Goal: Transaction & Acquisition: Purchase product/service

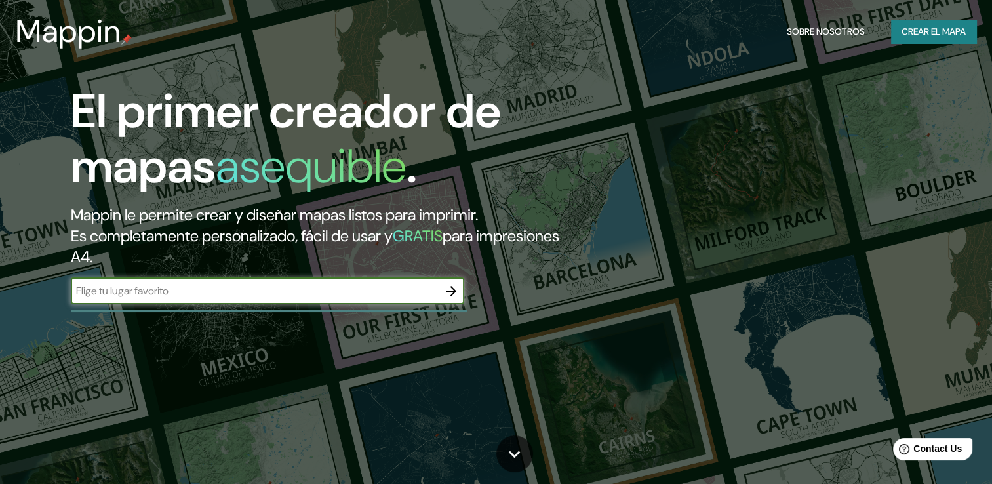
click at [186, 297] on input "text" at bounding box center [254, 290] width 367 height 15
type input "[GEOGRAPHIC_DATA]"
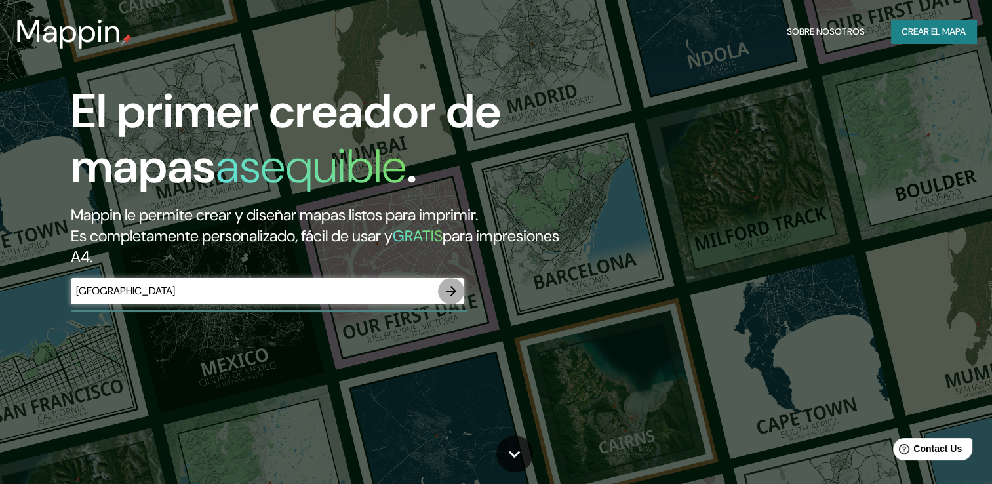
click at [443, 290] on icon "button" at bounding box center [451, 291] width 16 height 16
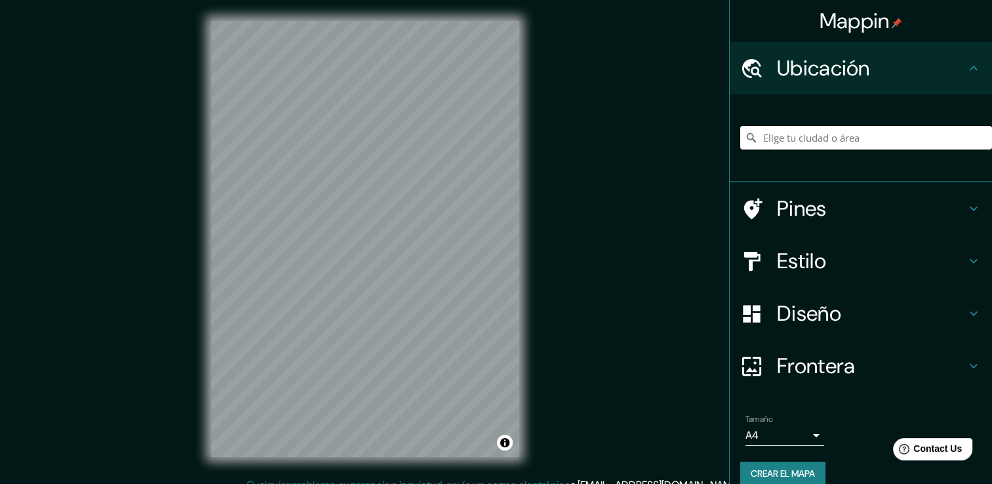
click at [892, 138] on input "Elige tu ciudad o área" at bounding box center [866, 138] width 252 height 24
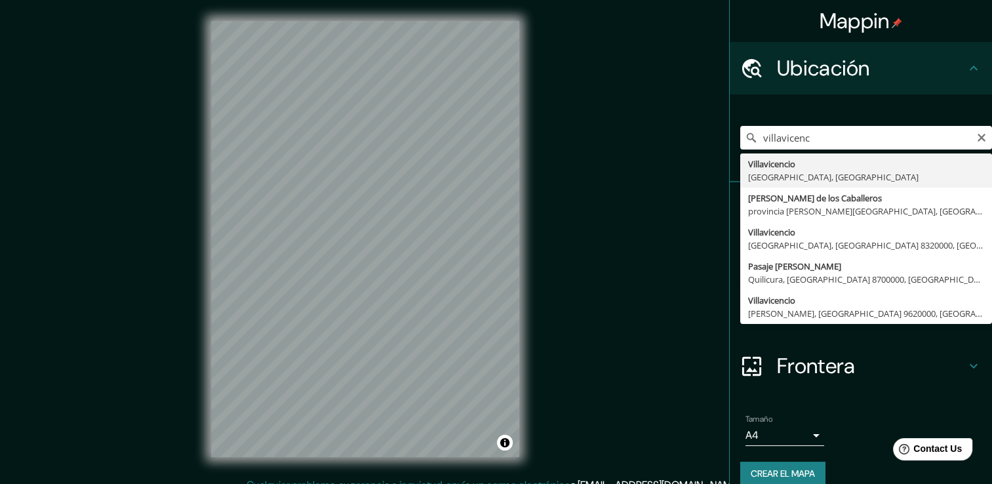
type input "[PERSON_NAME], [GEOGRAPHIC_DATA], [GEOGRAPHIC_DATA]"
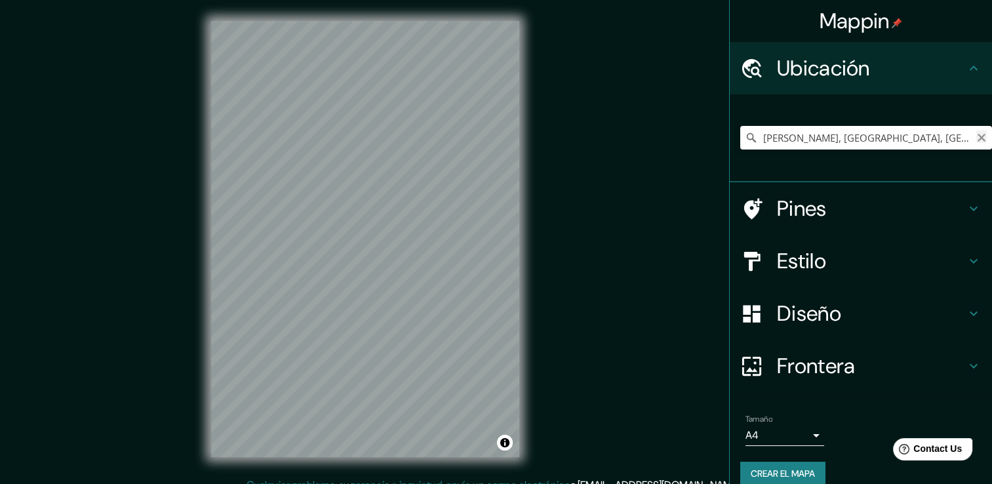
click at [976, 133] on icon "Claro" at bounding box center [981, 137] width 10 height 10
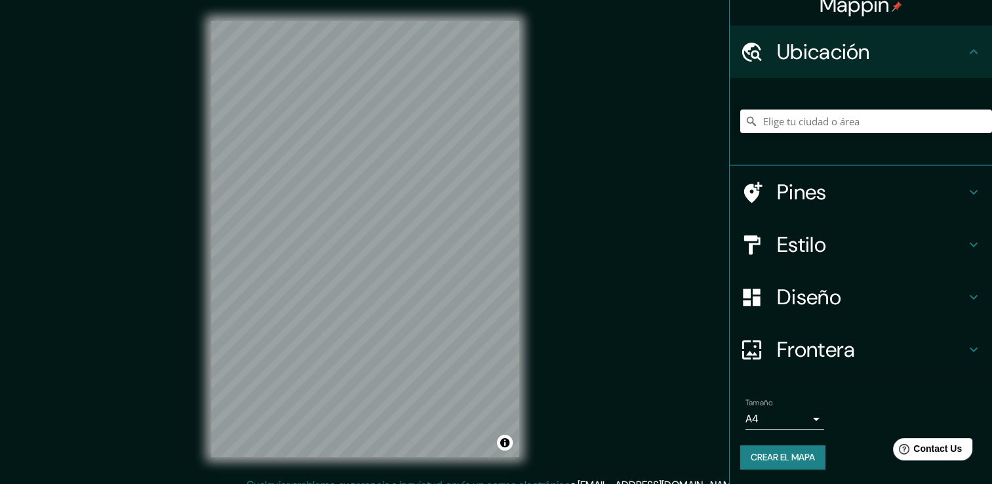
click at [805, 304] on h4 "Diseño" at bounding box center [871, 297] width 189 height 26
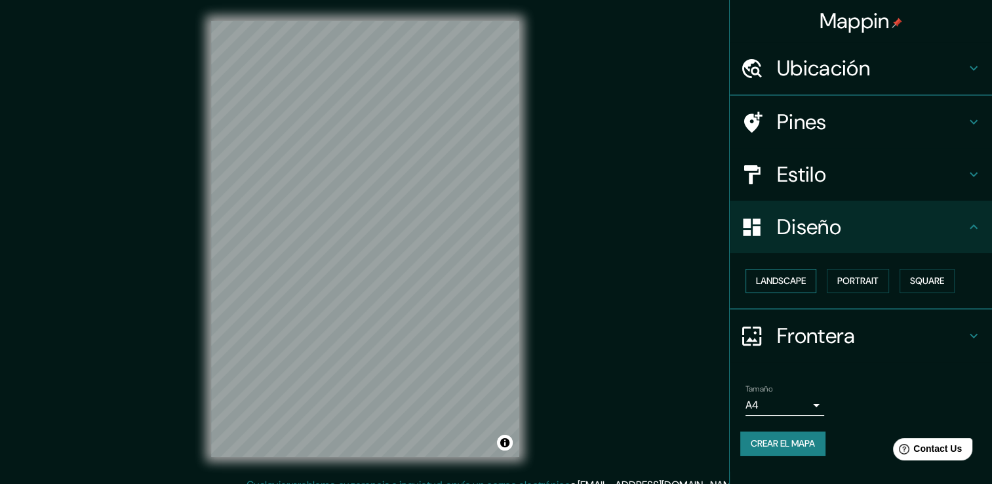
scroll to position [0, 0]
click at [788, 277] on font "Paisaje" at bounding box center [772, 281] width 33 height 16
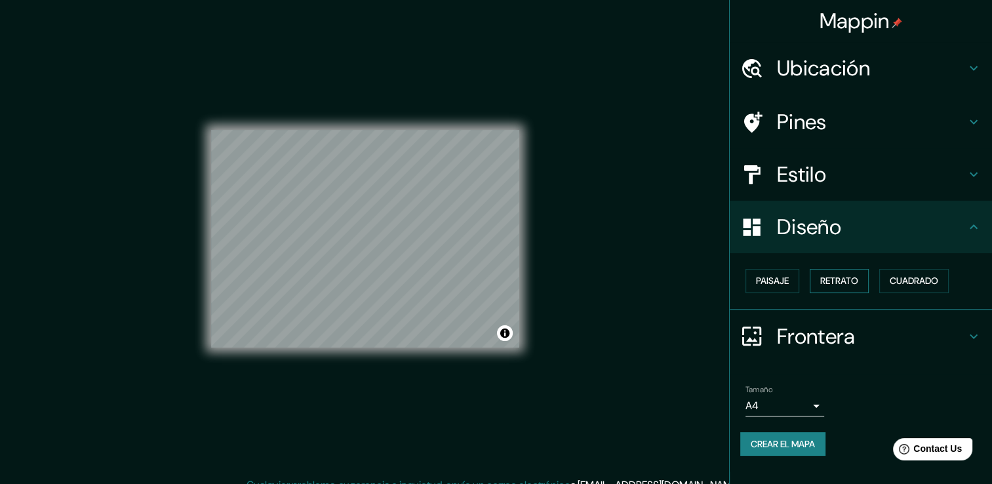
click at [818, 274] on button "Retrato" at bounding box center [839, 281] width 59 height 24
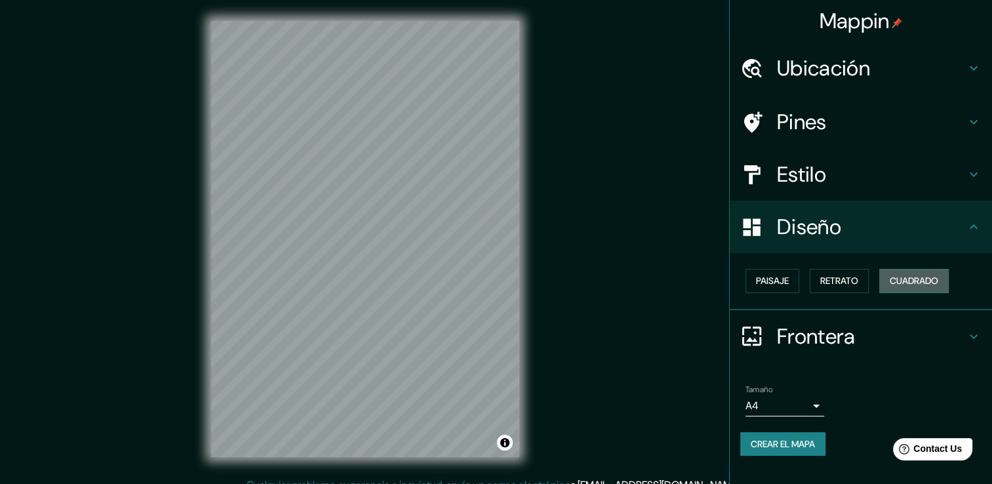
click at [921, 286] on font "Cuadrado" at bounding box center [914, 281] width 49 height 16
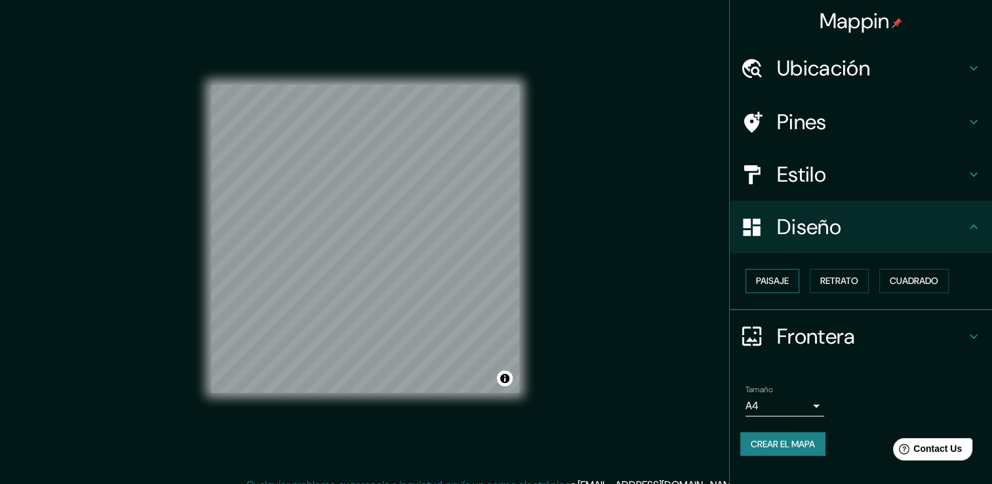
click at [770, 278] on font "Paisaje" at bounding box center [772, 281] width 33 height 16
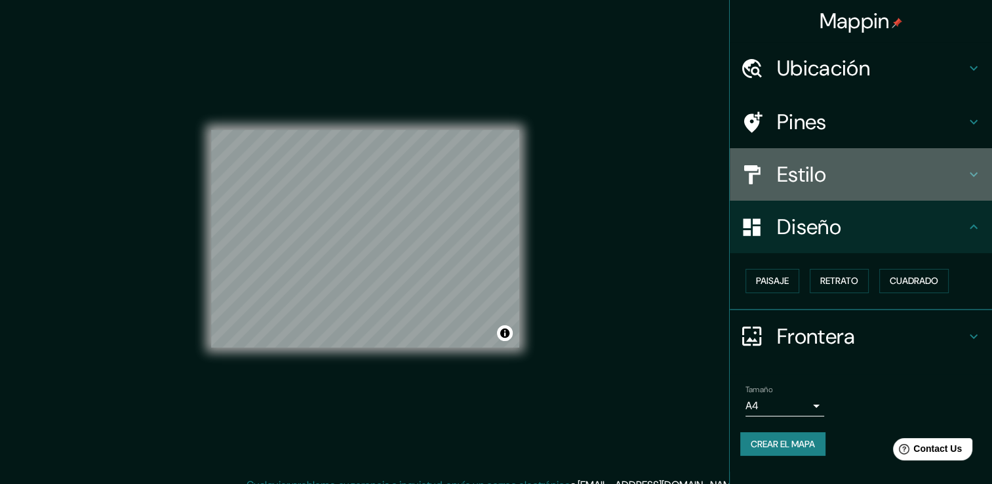
click at [790, 188] on h4 "Estilo" at bounding box center [871, 174] width 189 height 26
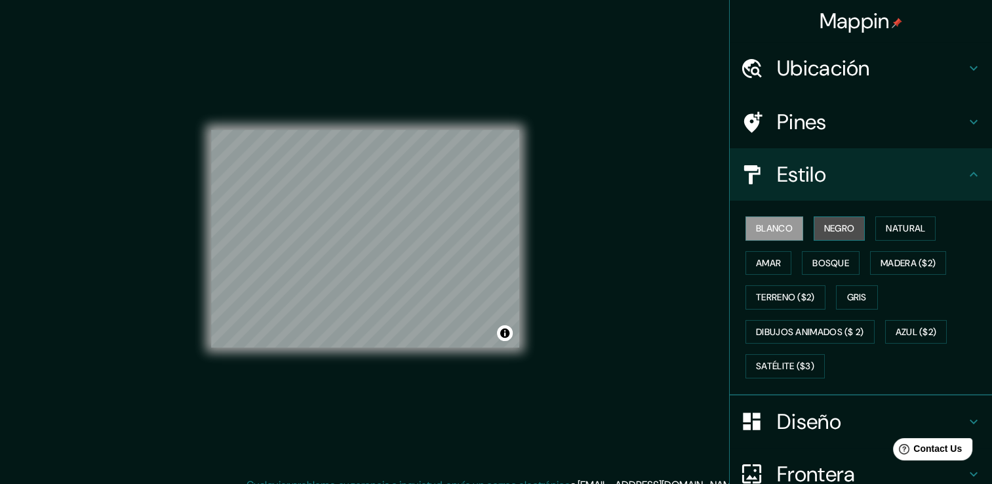
click at [831, 231] on font "Negro" at bounding box center [839, 228] width 31 height 16
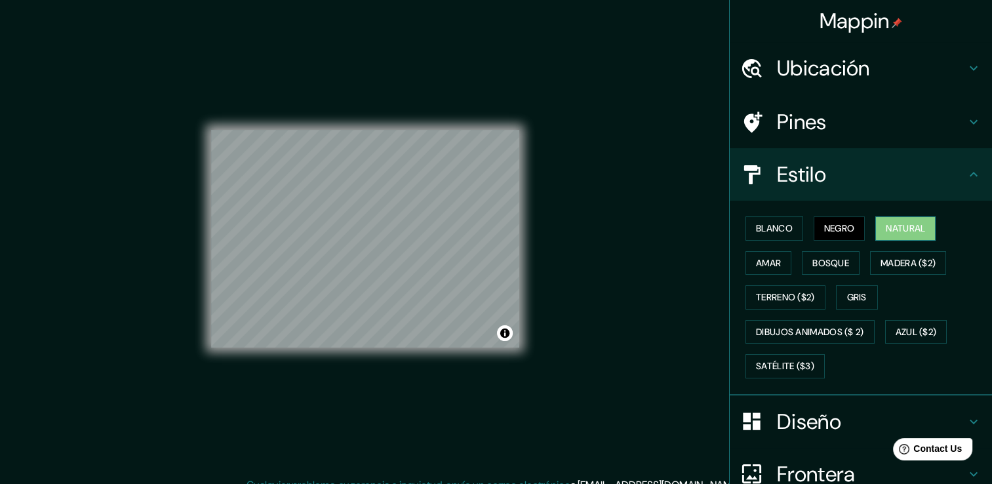
click at [904, 228] on font "Natural" at bounding box center [905, 228] width 39 height 16
click at [766, 266] on font "Amar" at bounding box center [768, 263] width 25 height 16
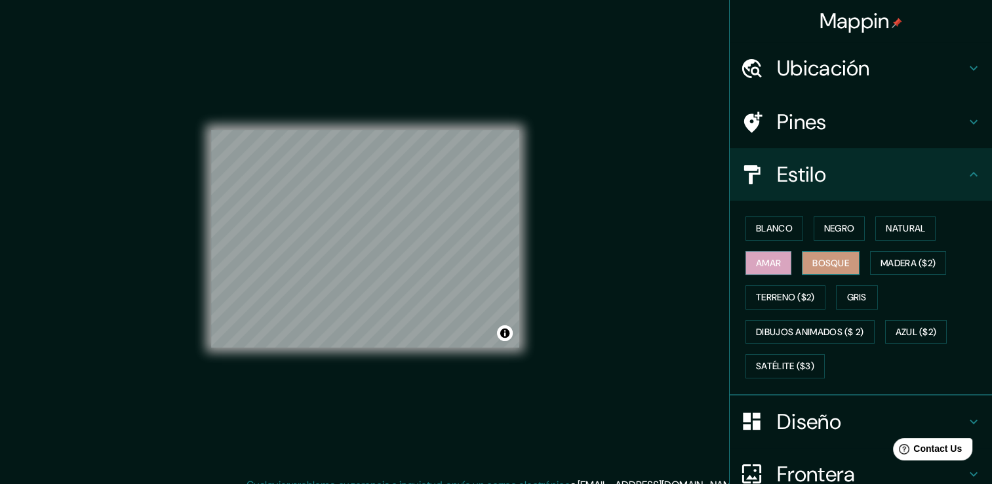
click at [831, 261] on font "Bosque" at bounding box center [830, 263] width 37 height 16
click at [884, 261] on font "Madera ($2)" at bounding box center [908, 263] width 55 height 16
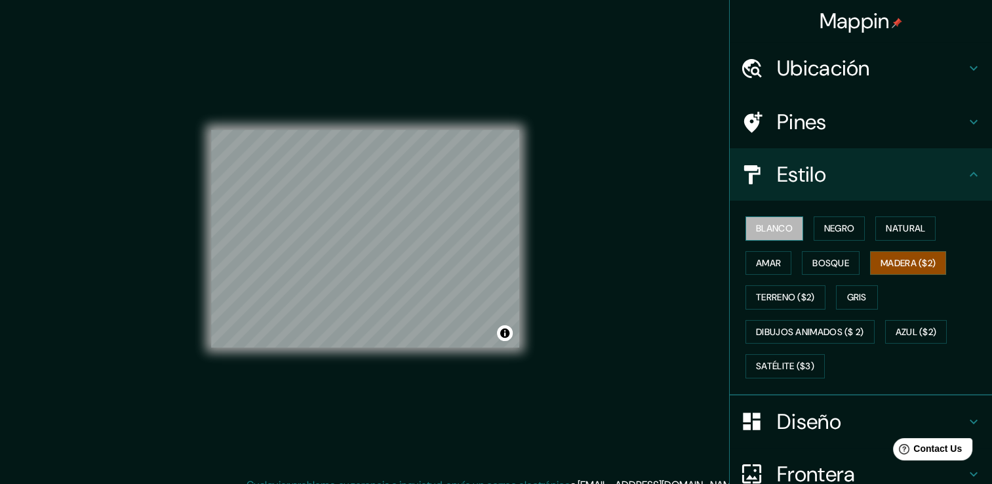
click at [755, 237] on button "Blanco" at bounding box center [775, 228] width 58 height 24
click at [814, 230] on button "Negro" at bounding box center [840, 228] width 52 height 24
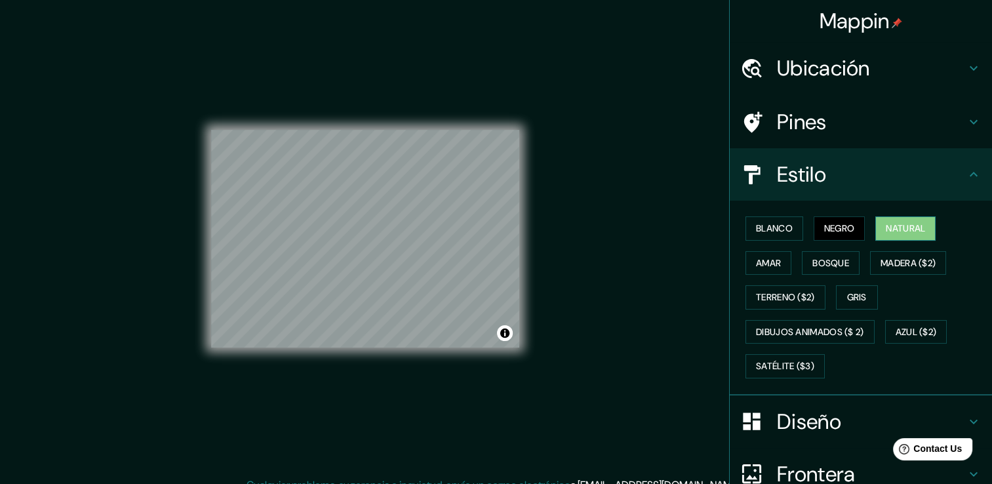
click at [905, 220] on font "Natural" at bounding box center [905, 228] width 39 height 16
click at [766, 258] on font "Amar" at bounding box center [768, 263] width 25 height 16
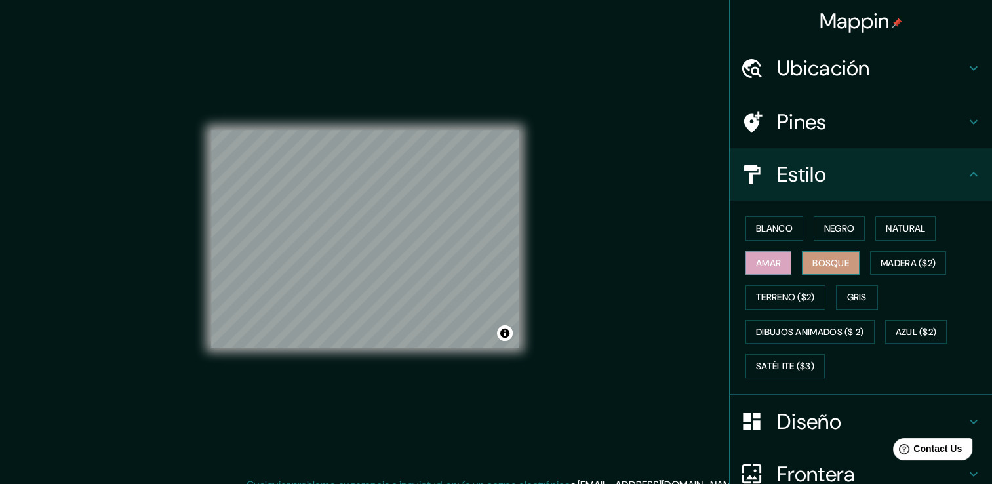
click at [837, 260] on font "Bosque" at bounding box center [830, 263] width 37 height 16
click at [896, 262] on font "Madera ($2)" at bounding box center [908, 263] width 55 height 16
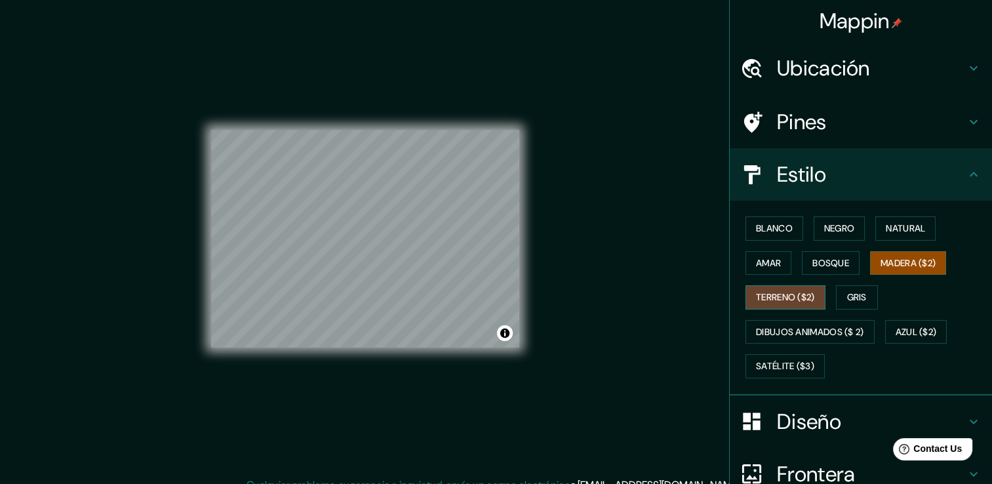
click at [797, 290] on font "Terreno ($2)" at bounding box center [785, 297] width 59 height 16
click at [853, 295] on font "Gris" at bounding box center [857, 297] width 20 height 16
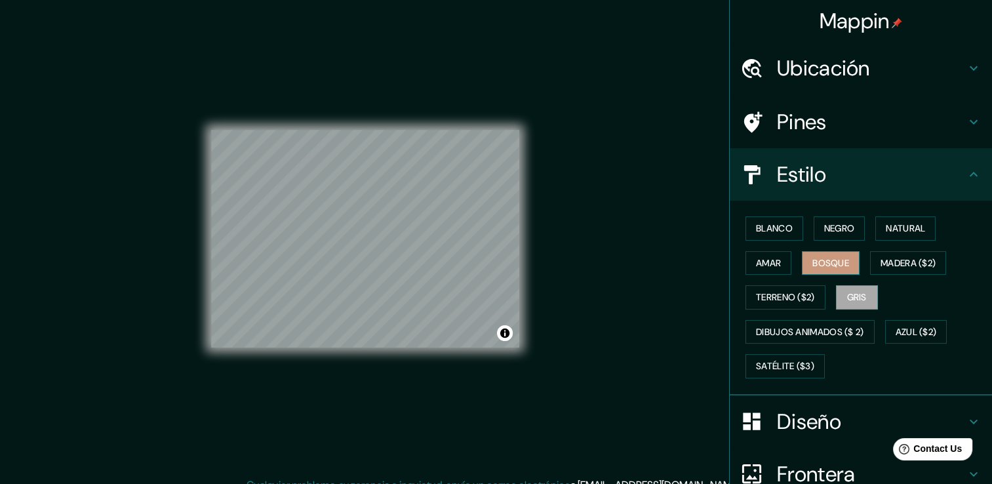
click at [837, 259] on font "Bosque" at bounding box center [830, 263] width 37 height 16
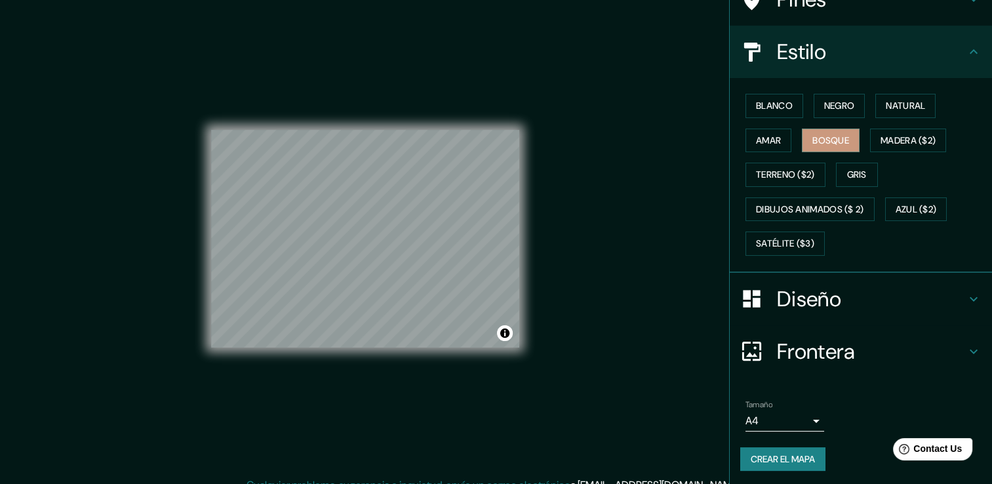
click at [850, 353] on h4 "Frontera" at bounding box center [871, 351] width 189 height 26
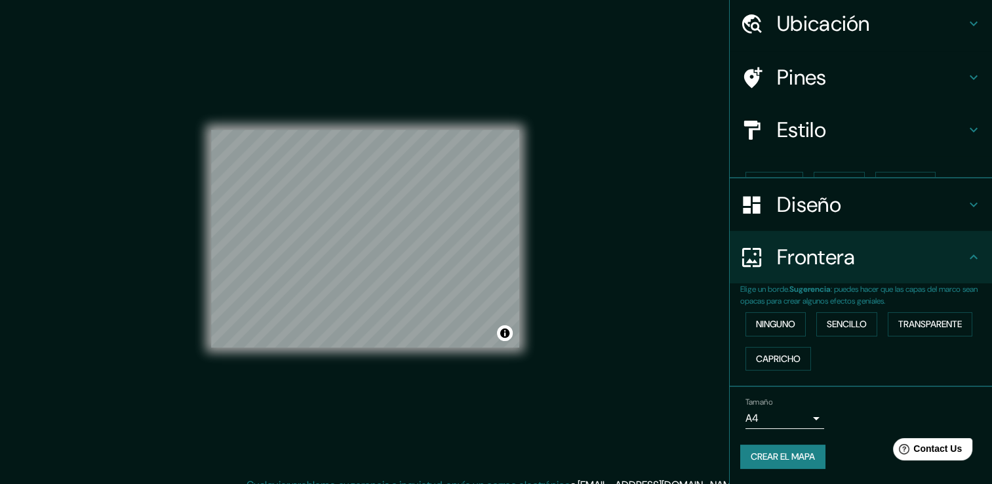
scroll to position [22, 0]
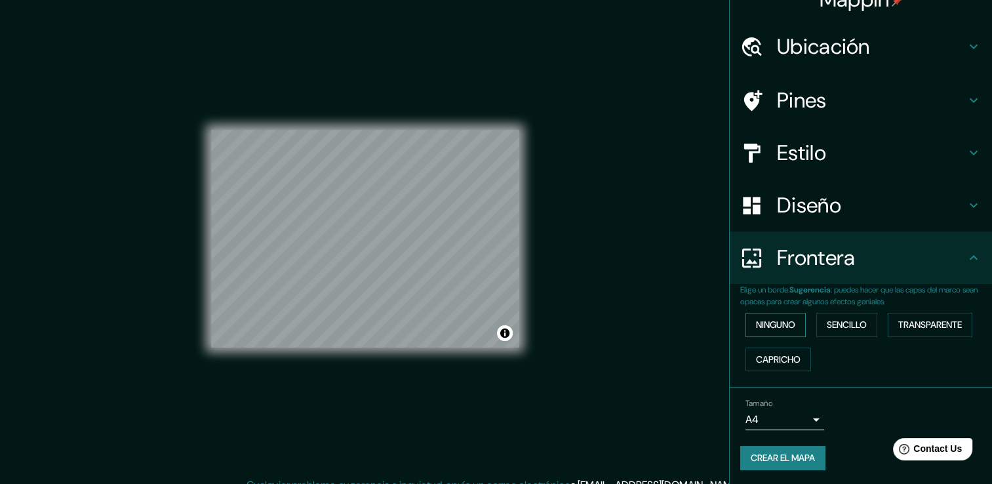
click at [784, 320] on font "Ninguno" at bounding box center [775, 325] width 39 height 16
click at [839, 319] on font "Sencillo" at bounding box center [847, 325] width 40 height 16
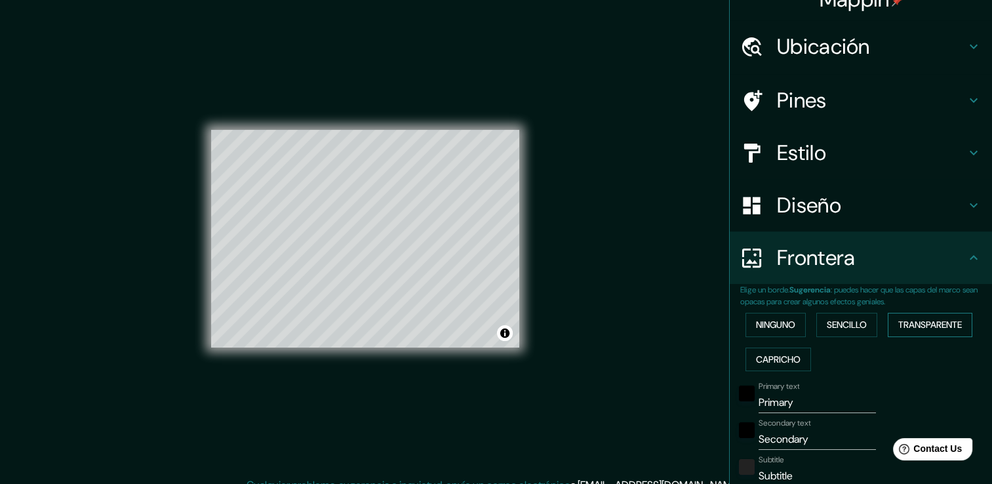
click at [942, 325] on font "Transparente" at bounding box center [930, 325] width 64 height 16
click at [761, 361] on font "Capricho" at bounding box center [778, 359] width 45 height 16
click at [776, 323] on font "Ninguno" at bounding box center [775, 325] width 39 height 16
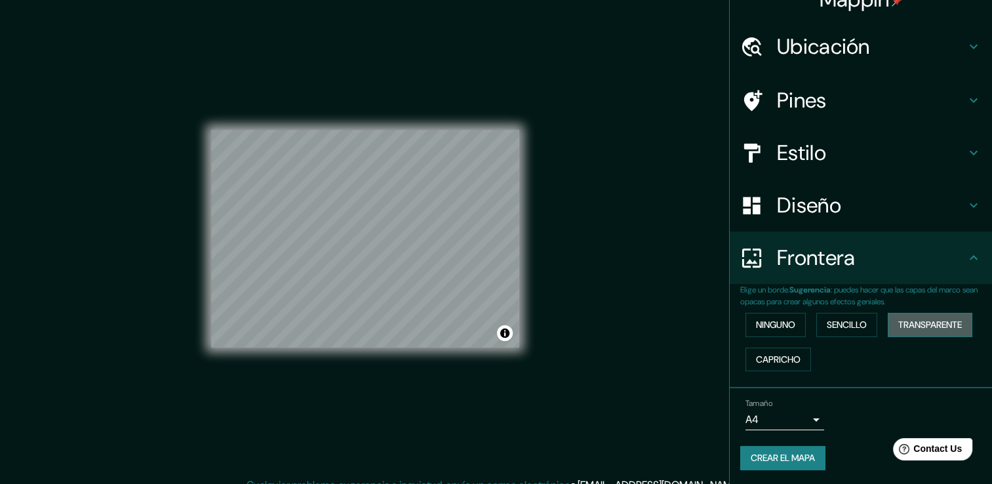
click at [902, 318] on font "Transparente" at bounding box center [930, 325] width 64 height 16
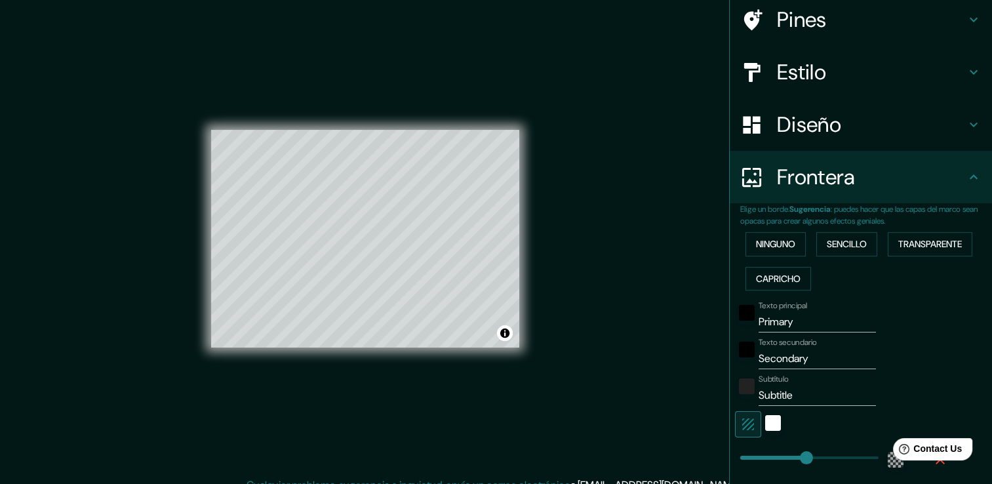
scroll to position [153, 0]
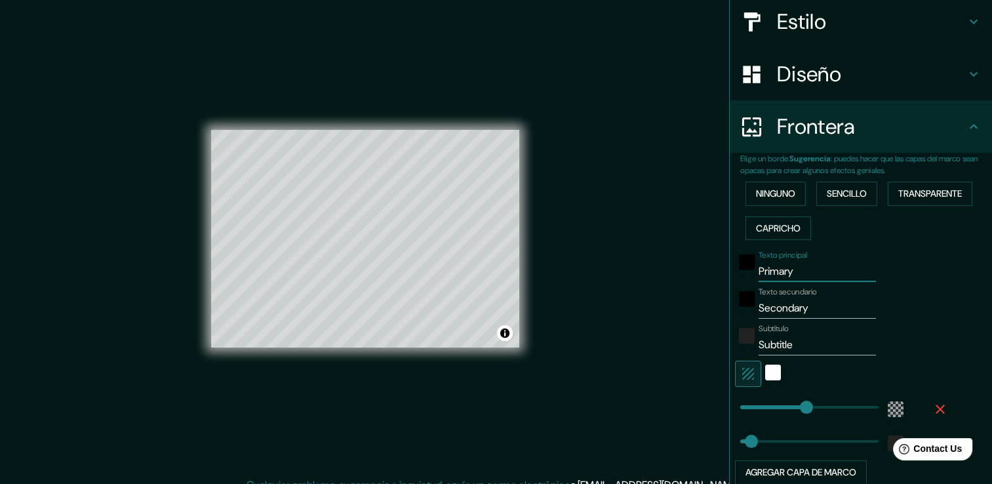
click at [806, 269] on input "Primary" at bounding box center [817, 271] width 117 height 21
drag, startPoint x: 801, startPoint y: 268, endPoint x: 716, endPoint y: 269, distance: 84.6
click at [716, 269] on div "Mappin Ubicación Pines Estilo Diseño Frontera Elige un borde. Sugerencia : pued…" at bounding box center [496, 249] width 992 height 498
type input "p"
type input "226"
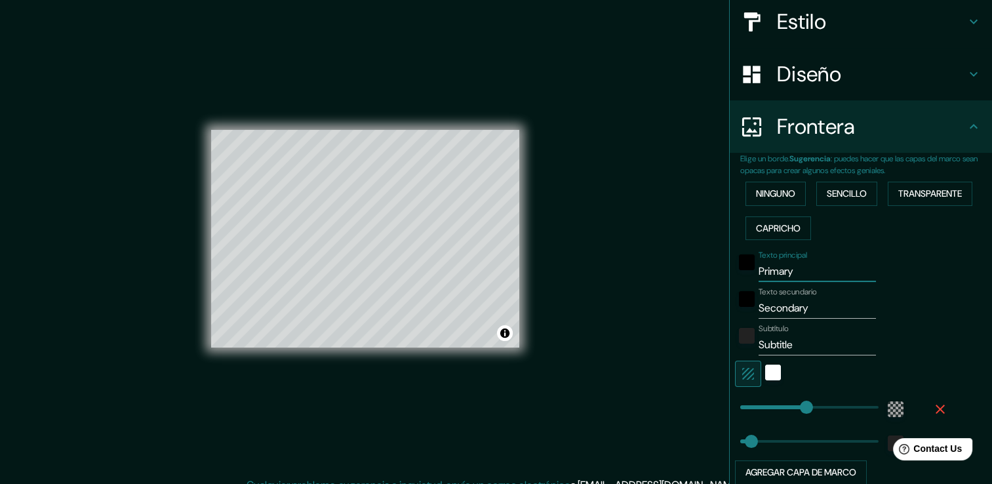
type input "38"
type input "pa"
type input "226"
type input "38"
type input "par"
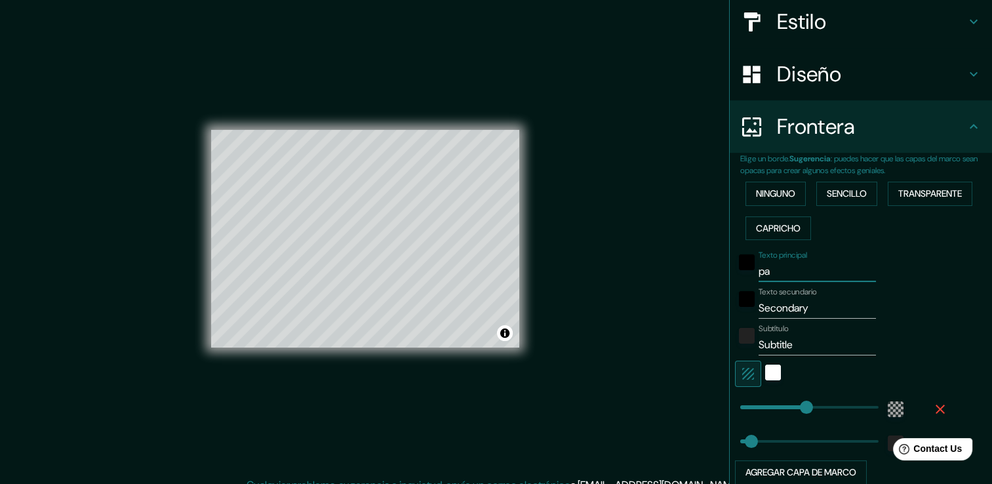
type input "226"
type input "38"
type input "para"
type input "226"
type input "38"
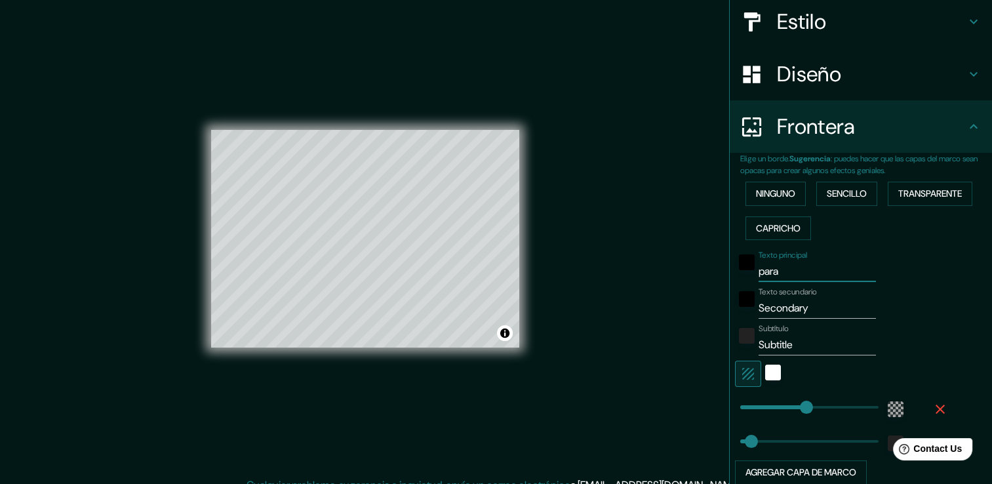
type input "parad"
type input "226"
type input "38"
type input "paradi"
type input "226"
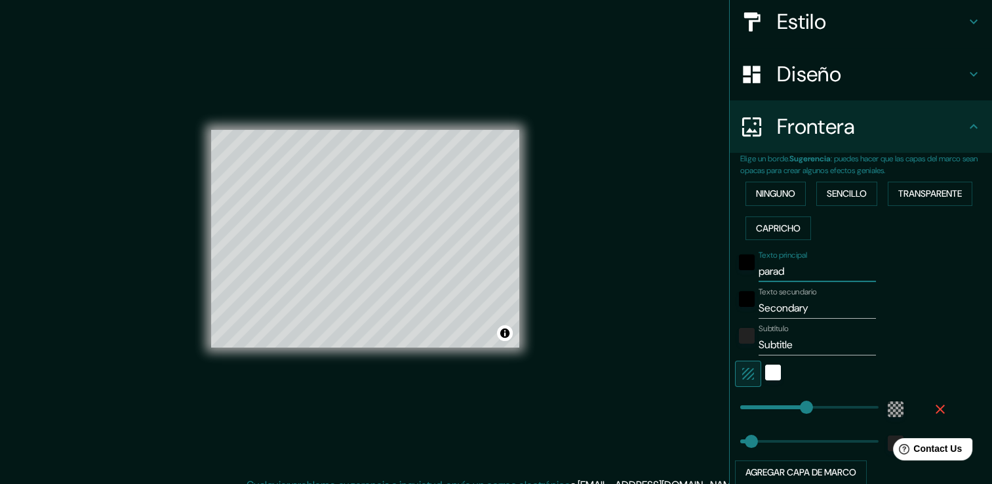
type input "38"
type input "[PERSON_NAME]"
type input "226"
type input "38"
type input "paradise"
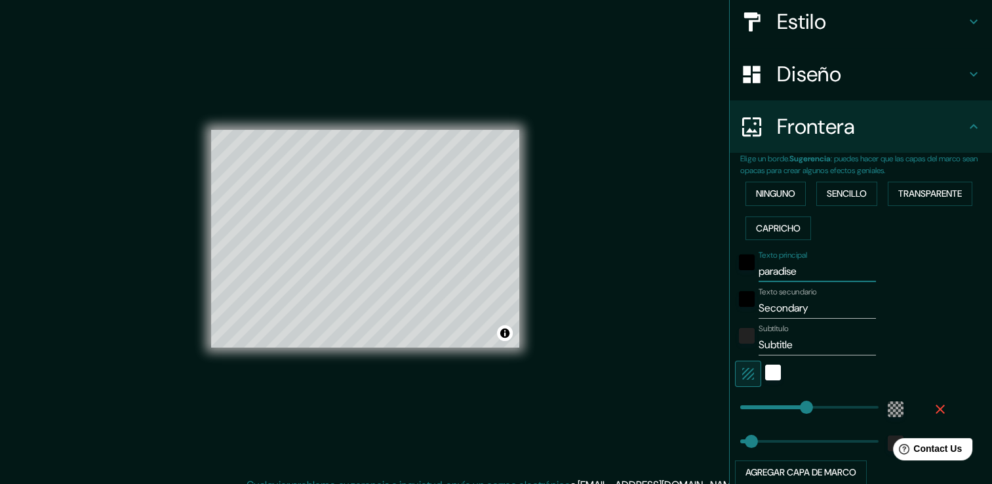
type input "226"
type input "38"
type input "paradise"
drag, startPoint x: 818, startPoint y: 311, endPoint x: 746, endPoint y: 292, distance: 74.4
click at [746, 292] on div "Texto secundario Secondary" at bounding box center [842, 302] width 215 height 31
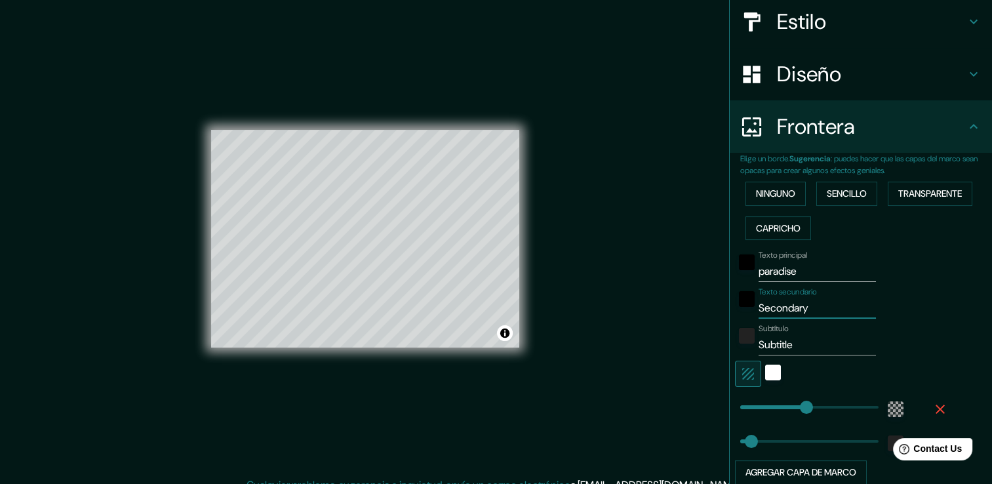
type input "g"
type input "226"
type input "38"
type input "ga"
type input "226"
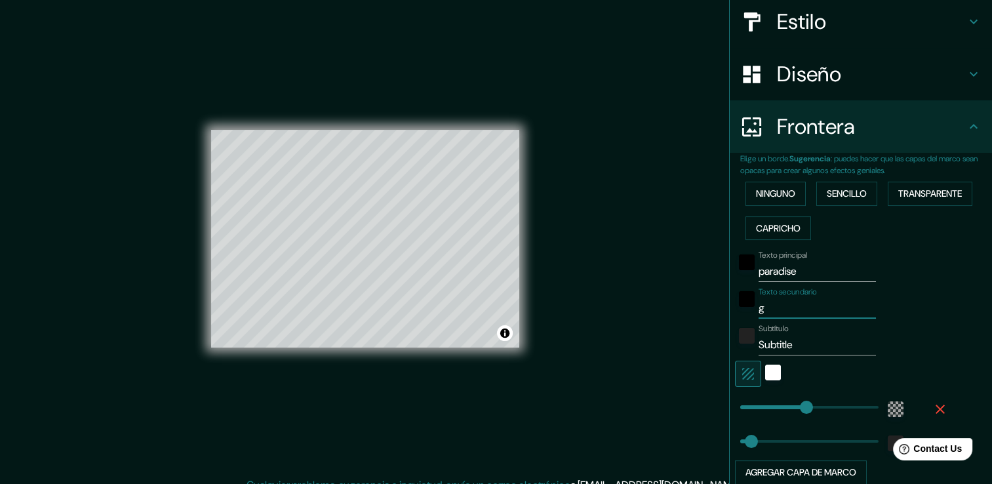
type input "38"
type input "gas"
type input "226"
type input "38"
type input "[PERSON_NAME]"
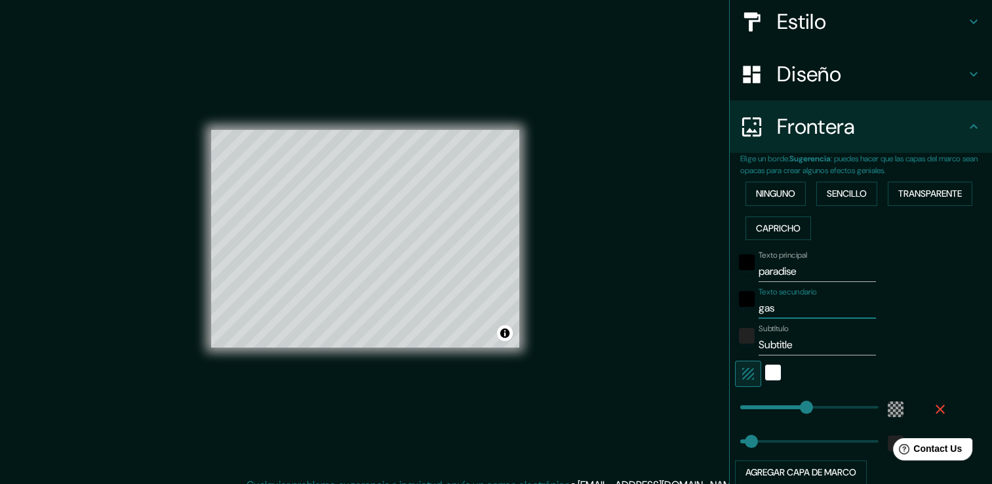
type input "226"
type input "38"
type input "gastr"
type input "226"
type input "38"
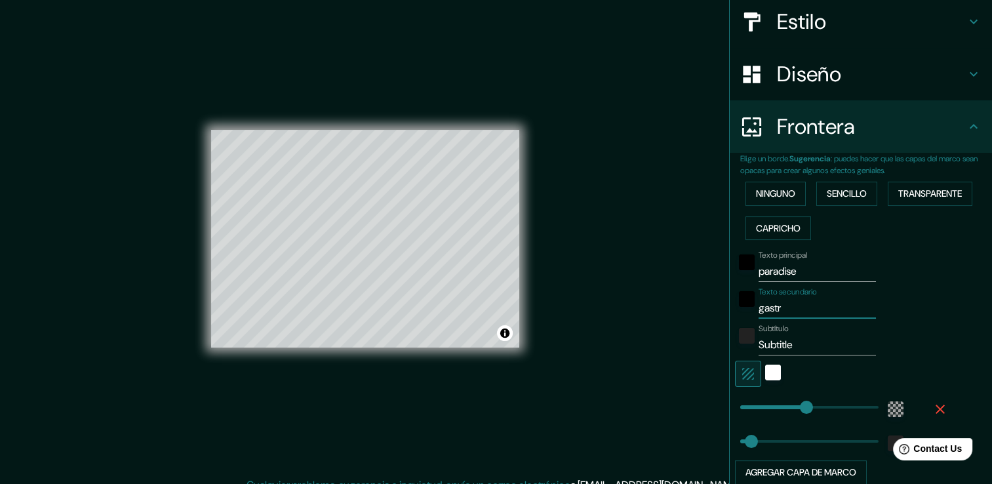
type input "gastro"
type input "226"
type input "38"
type input "gastro-"
type input "226"
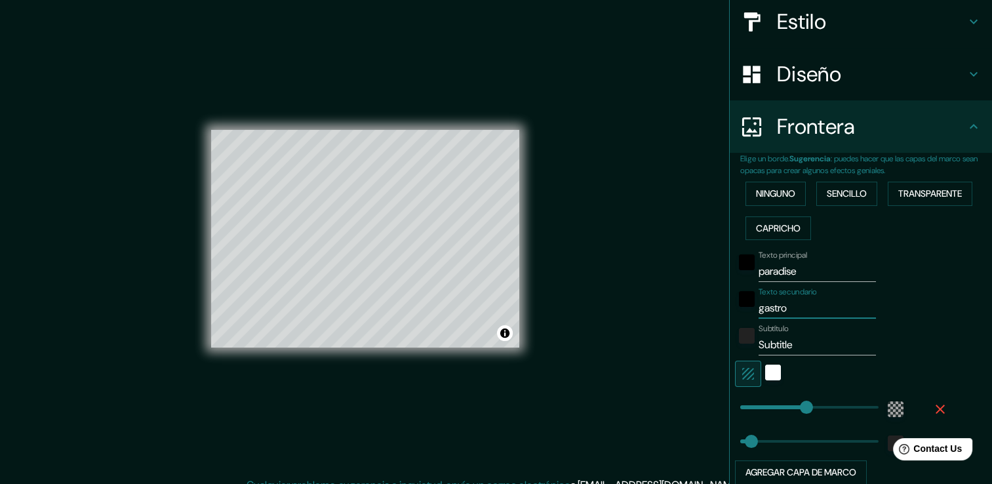
type input "38"
type input "gastro-b"
type input "226"
type input "38"
type input "gastro-ba"
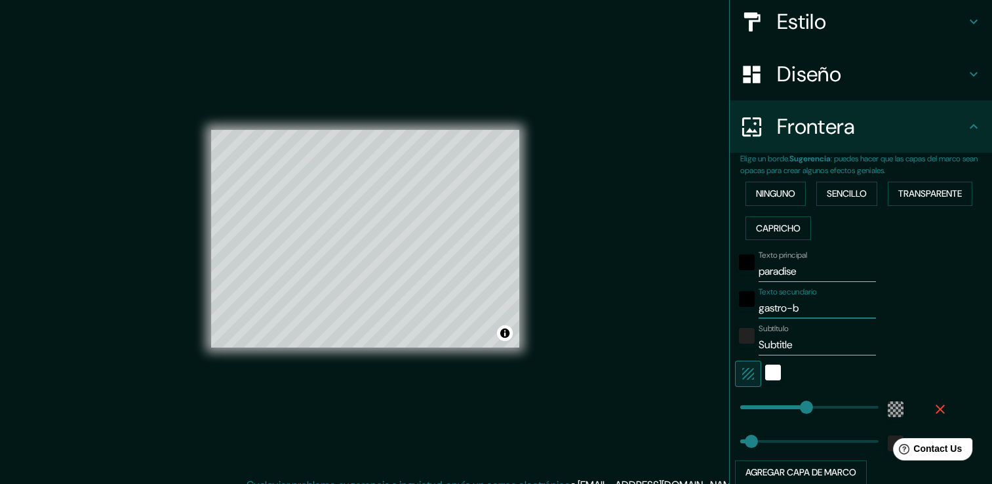
type input "226"
type input "38"
type input "gastro-bar"
type input "226"
type input "38"
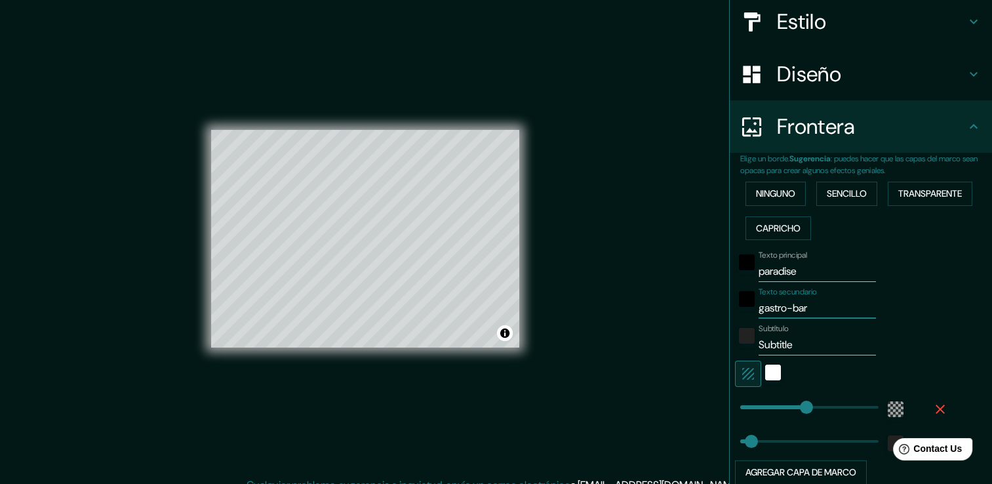
type input "gastro-bar"
drag, startPoint x: 800, startPoint y: 347, endPoint x: 736, endPoint y: 348, distance: 63.6
click at [740, 348] on div "Subtítulo Subtitle" at bounding box center [842, 339] width 215 height 31
type input "226"
type input "38"
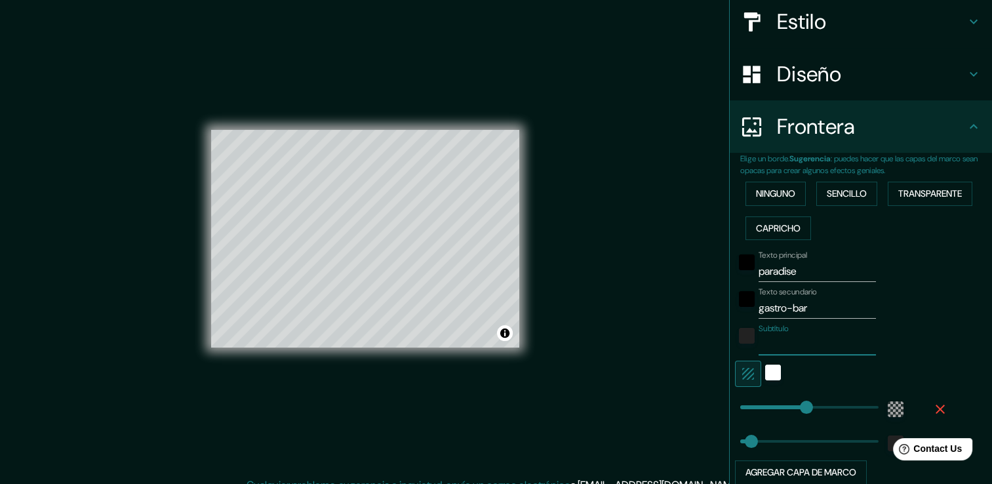
click at [928, 311] on div "Texto secundario gastro-bar" at bounding box center [842, 302] width 215 height 31
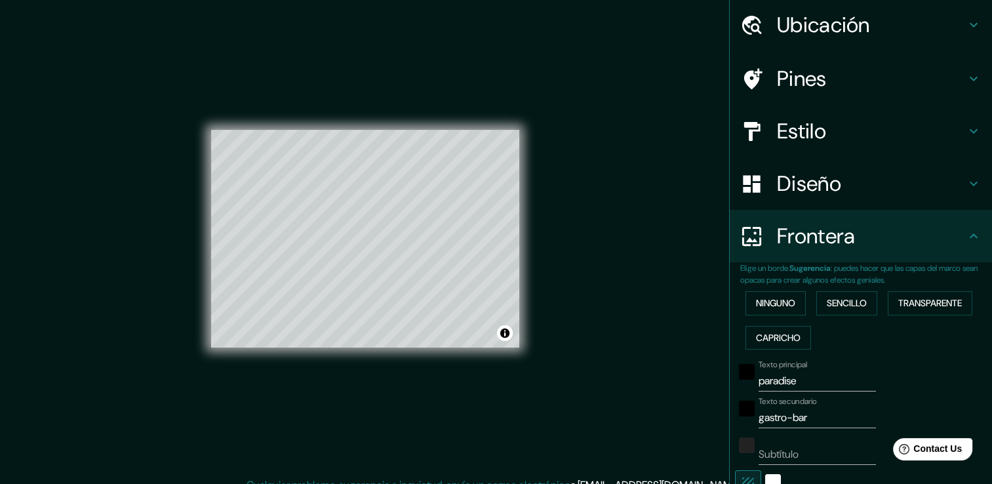
scroll to position [66, 0]
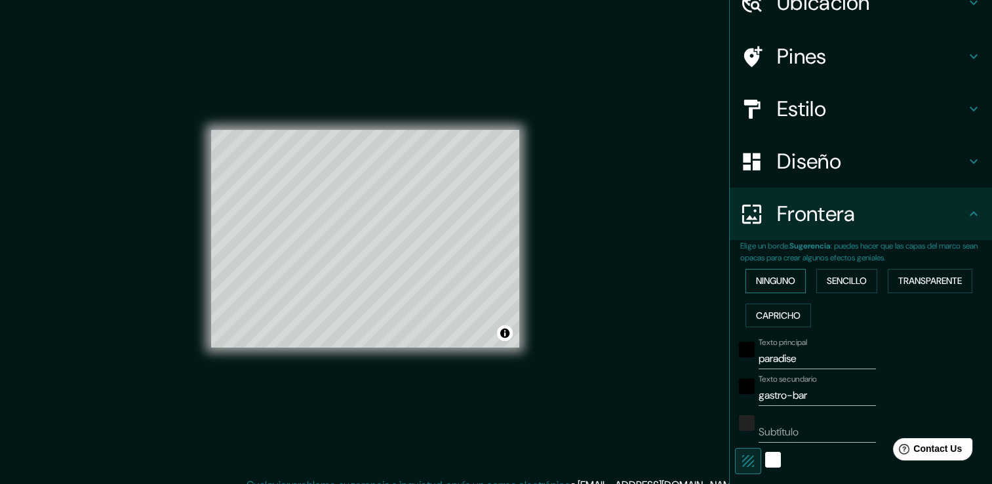
click at [756, 279] on font "Ninguno" at bounding box center [775, 281] width 39 height 16
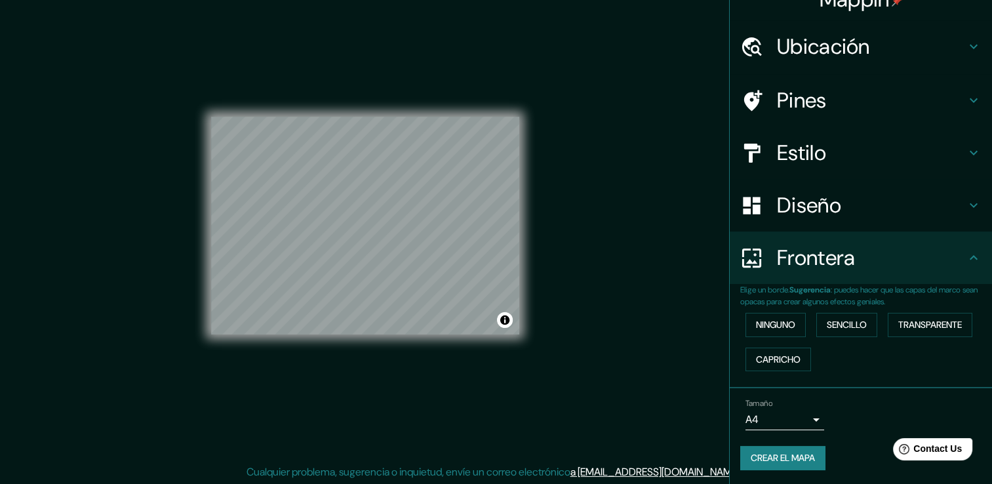
scroll to position [14, 0]
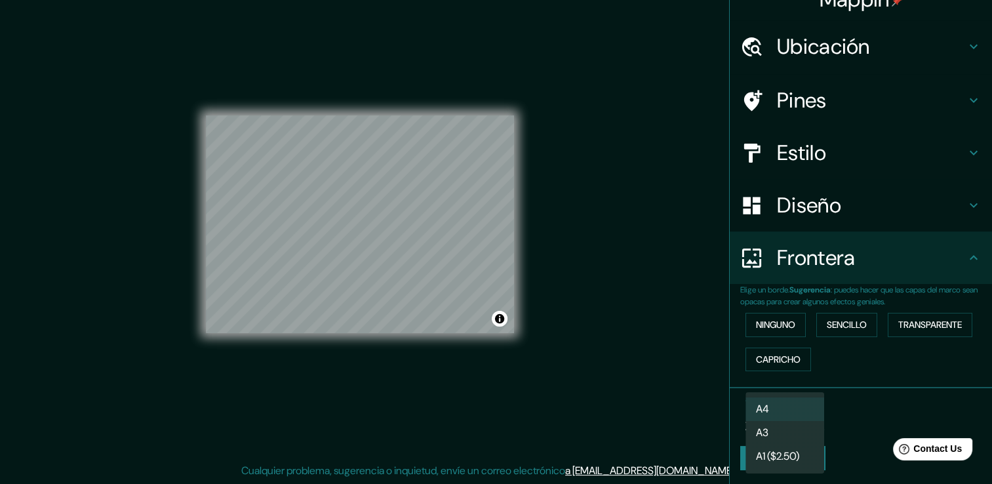
click at [803, 424] on body "Mappin Ubicación Pines Estilo Diseño Frontera Elige un borde. Sugerencia : pued…" at bounding box center [496, 228] width 992 height 484
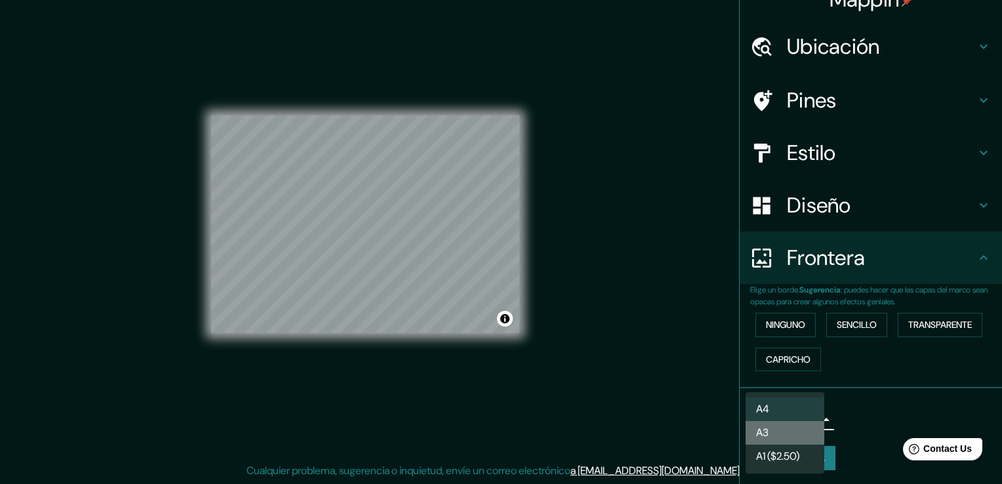
click at [794, 429] on li "A3" at bounding box center [785, 433] width 79 height 24
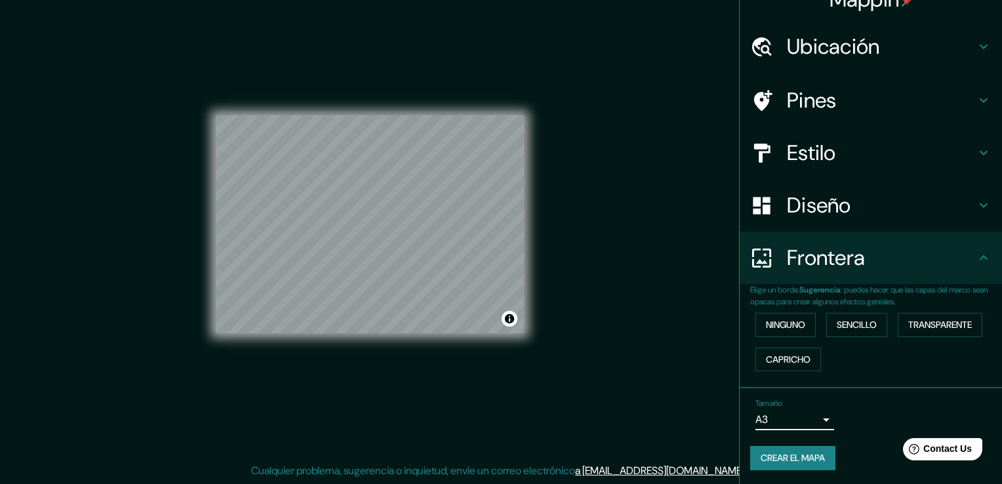
click at [799, 414] on body "Mappin Ubicación Pines Estilo Diseño Frontera Elige un borde. Sugerencia : pued…" at bounding box center [501, 228] width 1002 height 484
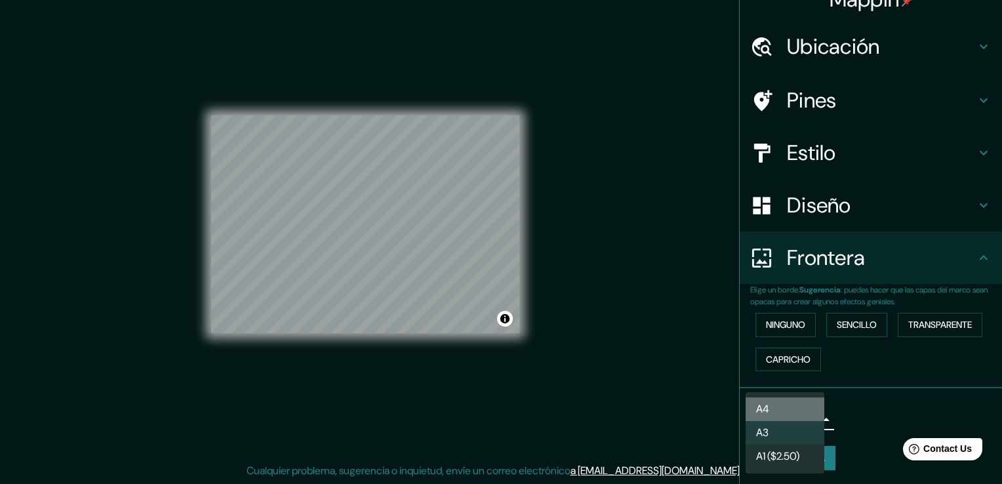
click at [803, 398] on li "A4" at bounding box center [785, 409] width 79 height 24
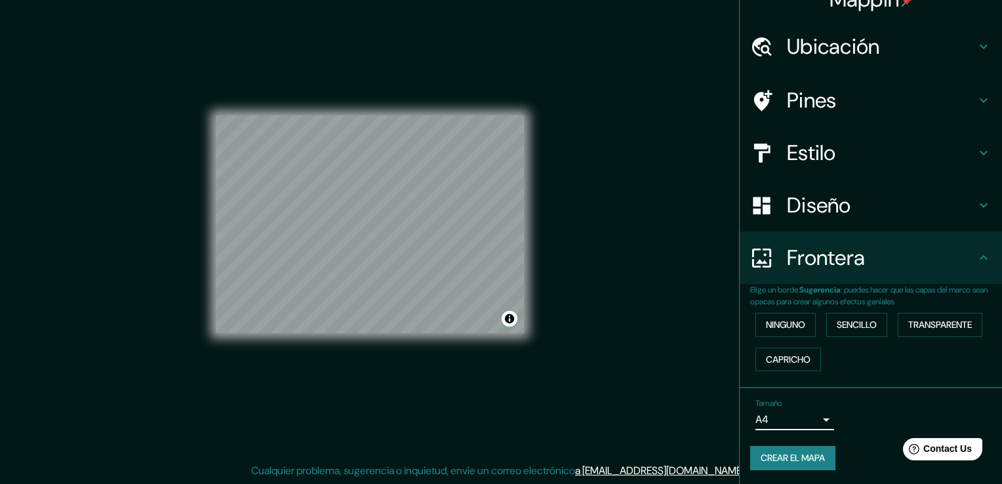
click at [797, 416] on body "Mappin Ubicación Pines Estilo Diseño Frontera Elige un borde. Sugerencia : pued…" at bounding box center [501, 228] width 1002 height 484
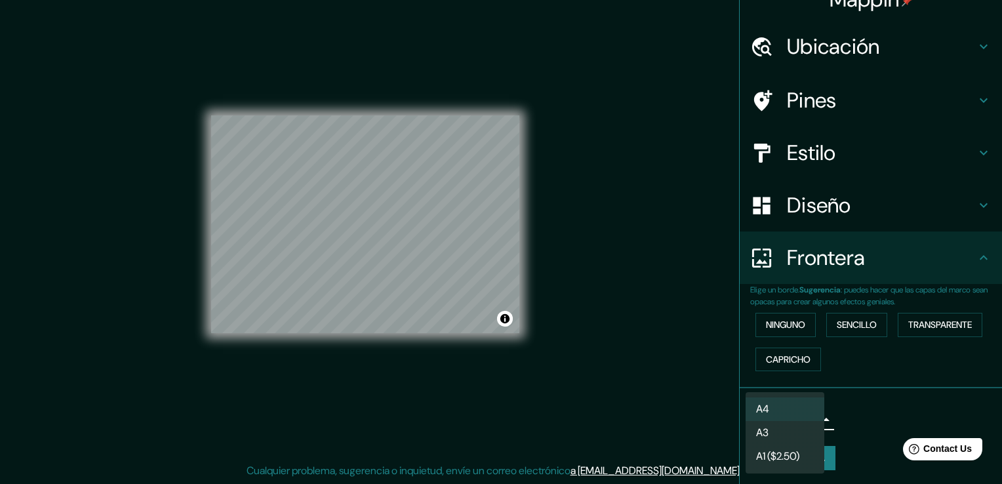
click at [792, 426] on li "A3" at bounding box center [785, 433] width 79 height 24
type input "a4"
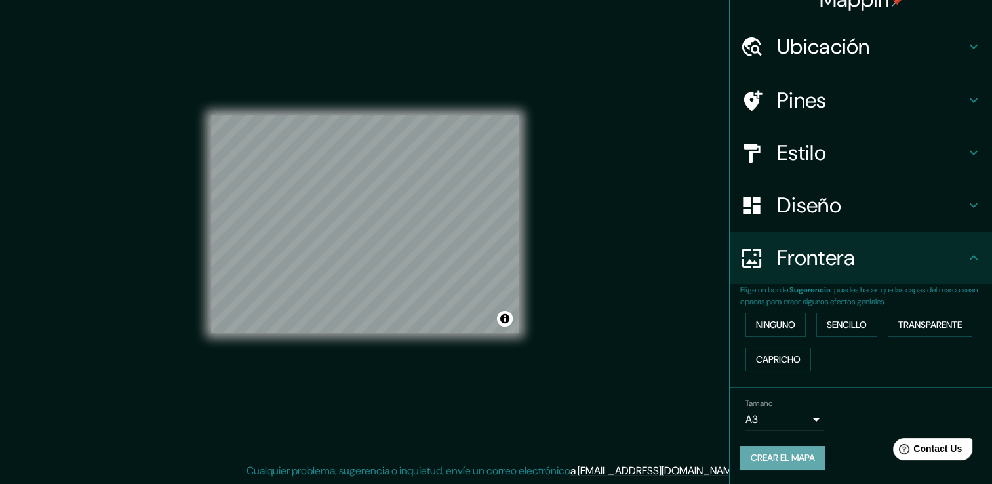
click at [780, 452] on font "Crear el mapa" at bounding box center [783, 458] width 64 height 16
click at [775, 455] on div "Crear el mapa" at bounding box center [860, 458] width 241 height 24
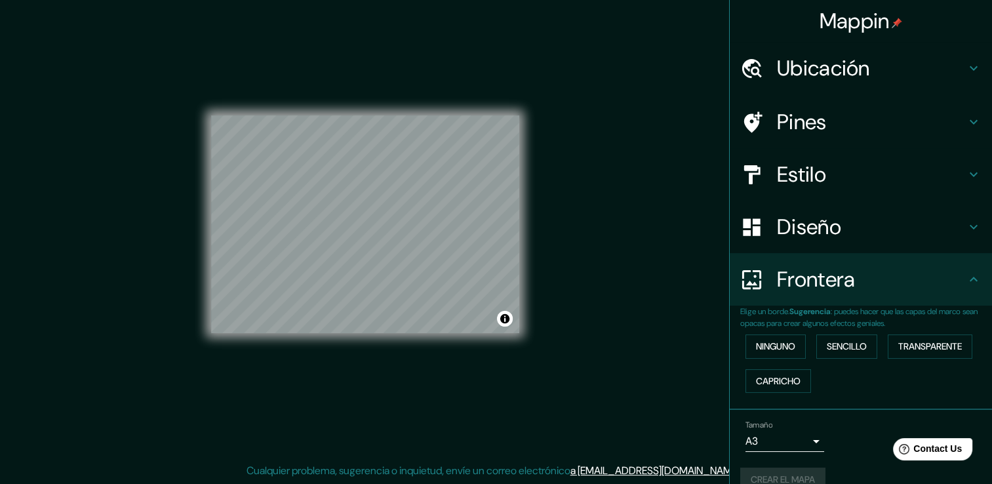
click at [838, 127] on h4 "Pines" at bounding box center [871, 122] width 189 height 26
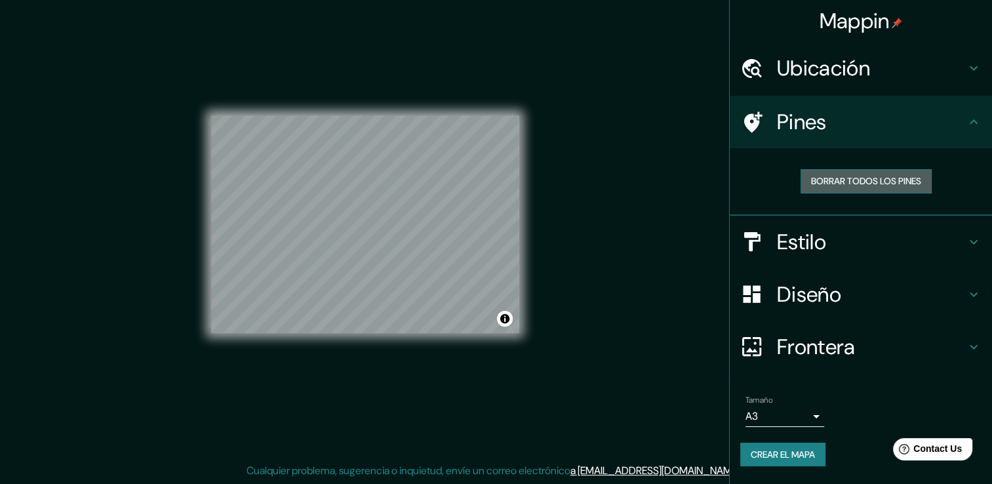
click at [887, 180] on font "Borrar todos los pines" at bounding box center [866, 181] width 110 height 16
click at [824, 412] on div "Tamaño A3 a4" at bounding box center [860, 411] width 241 height 42
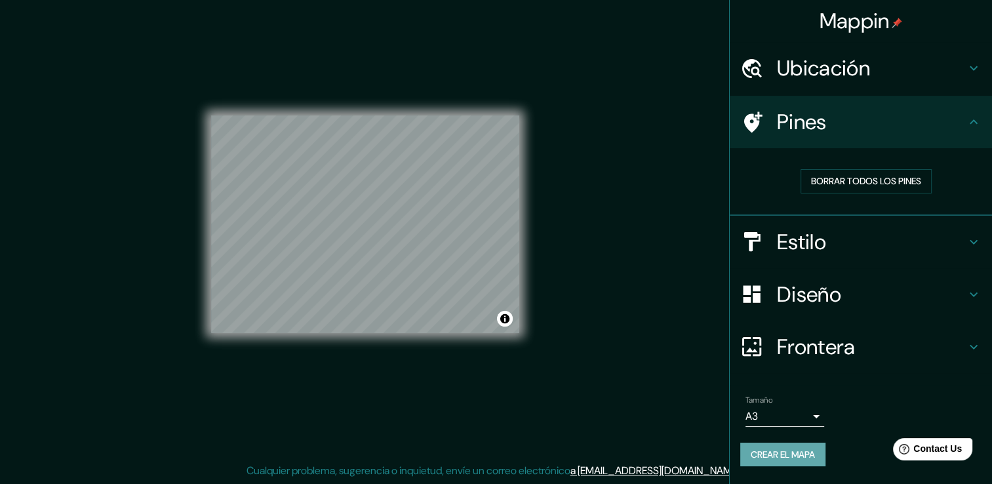
click at [805, 456] on font "Crear el mapa" at bounding box center [783, 455] width 64 height 16
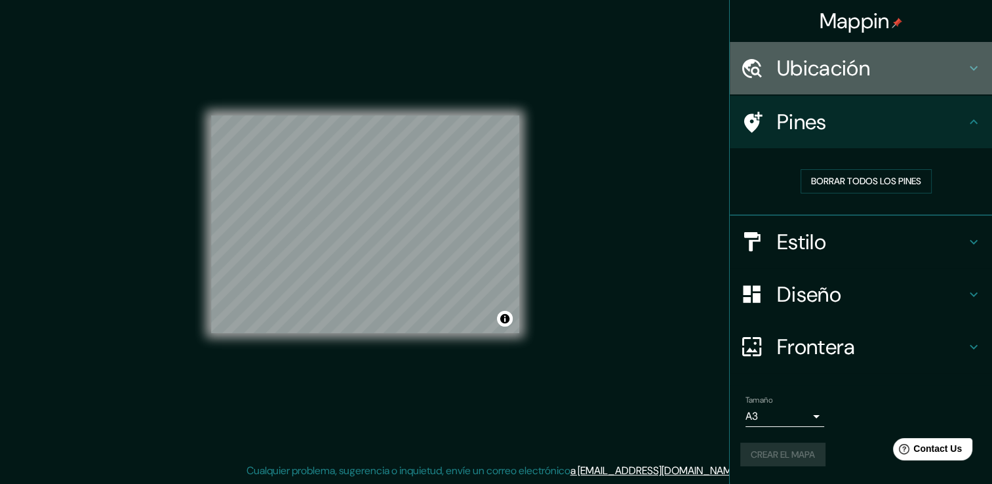
click at [871, 70] on h4 "Ubicación" at bounding box center [871, 68] width 189 height 26
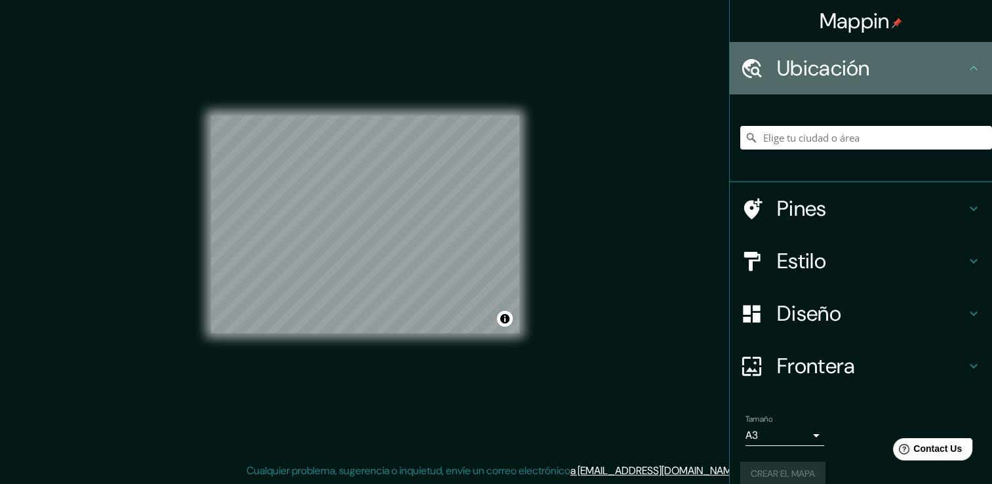
click at [871, 70] on h4 "Ubicación" at bounding box center [871, 68] width 189 height 26
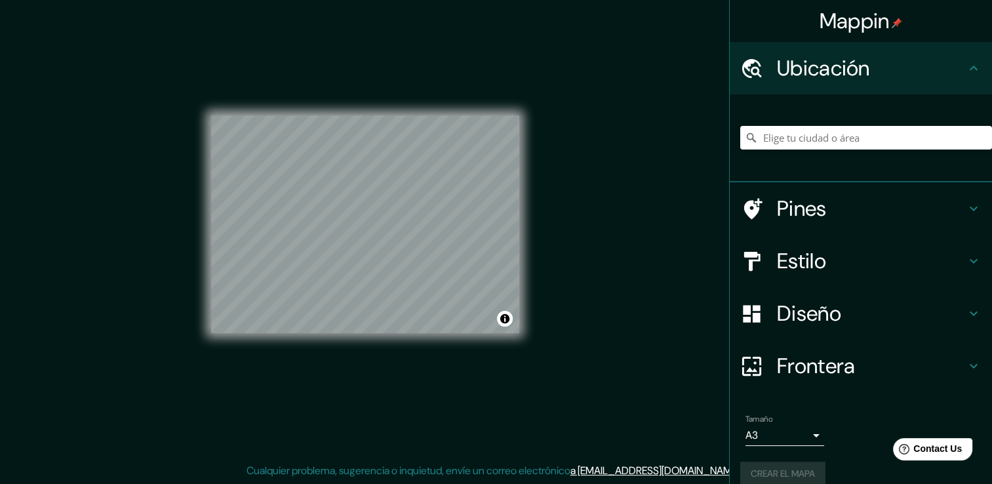
click at [981, 472] on li "Tamaño A3 a4 Crear el mapa" at bounding box center [861, 453] width 262 height 98
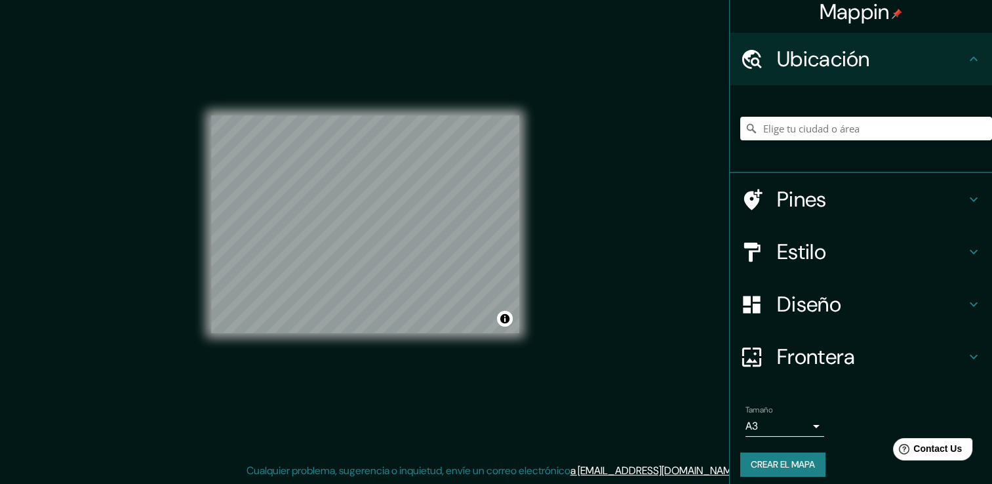
scroll to position [16, 0]
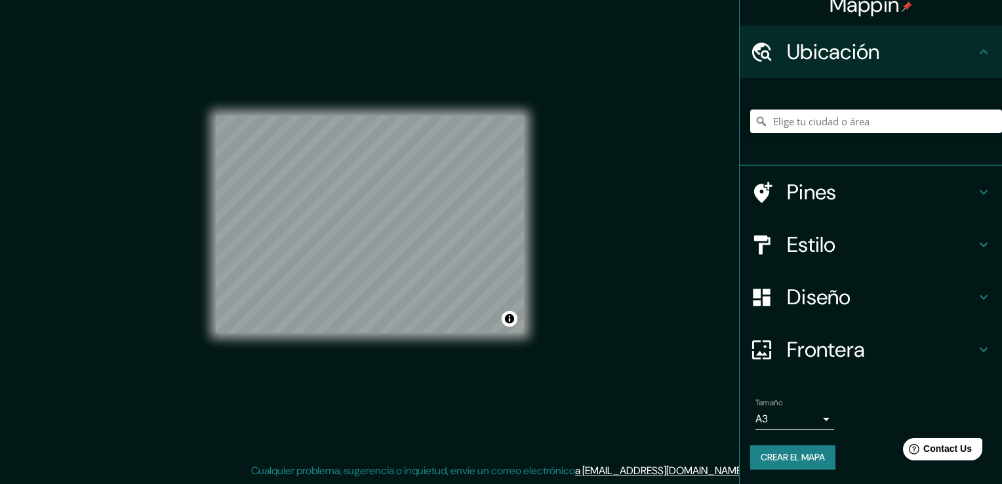
click at [787, 418] on body "Mappin Ubicación Pines Estilo Diseño Frontera Elige un borde. Sugerencia : pued…" at bounding box center [501, 228] width 1002 height 484
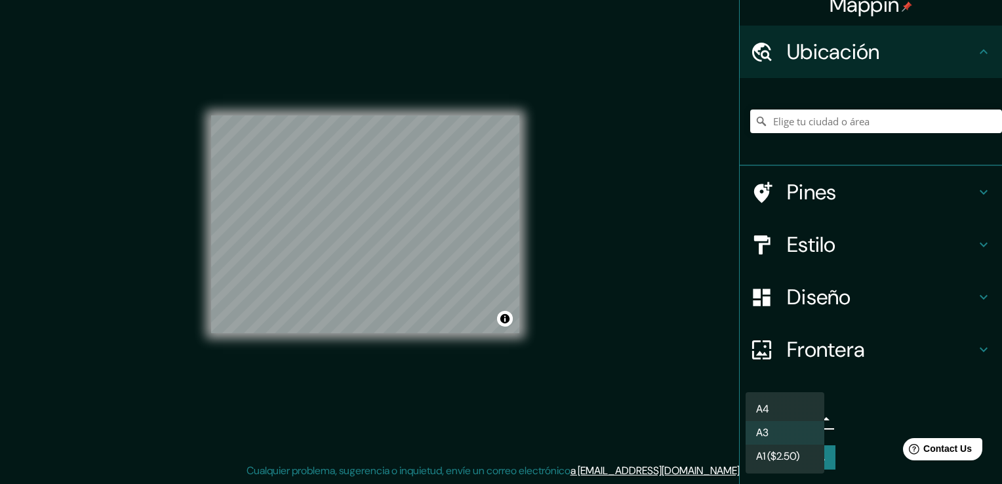
click at [782, 431] on li "A3" at bounding box center [785, 433] width 79 height 24
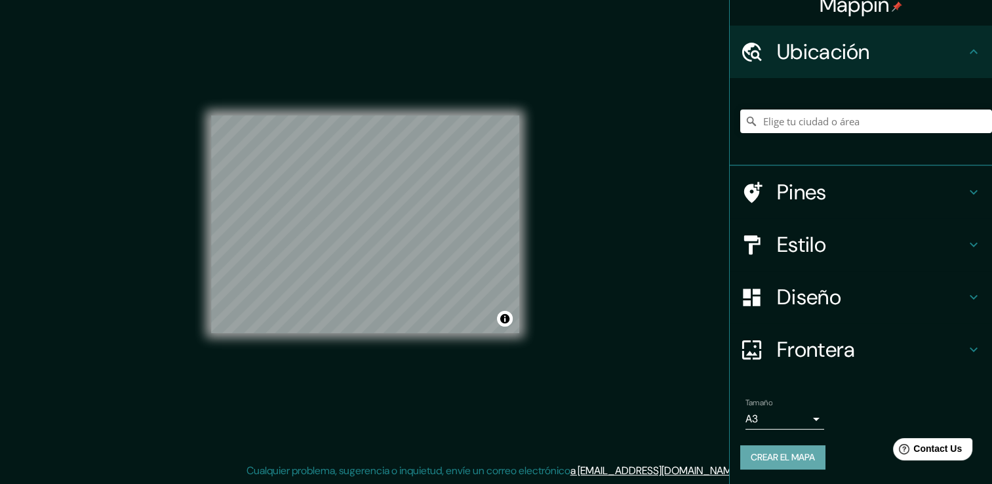
click at [766, 457] on font "Crear el mapa" at bounding box center [783, 457] width 64 height 16
click at [760, 451] on font "Crear el mapa" at bounding box center [783, 457] width 64 height 16
click at [760, 451] on div "Crear el mapa" at bounding box center [860, 457] width 241 height 24
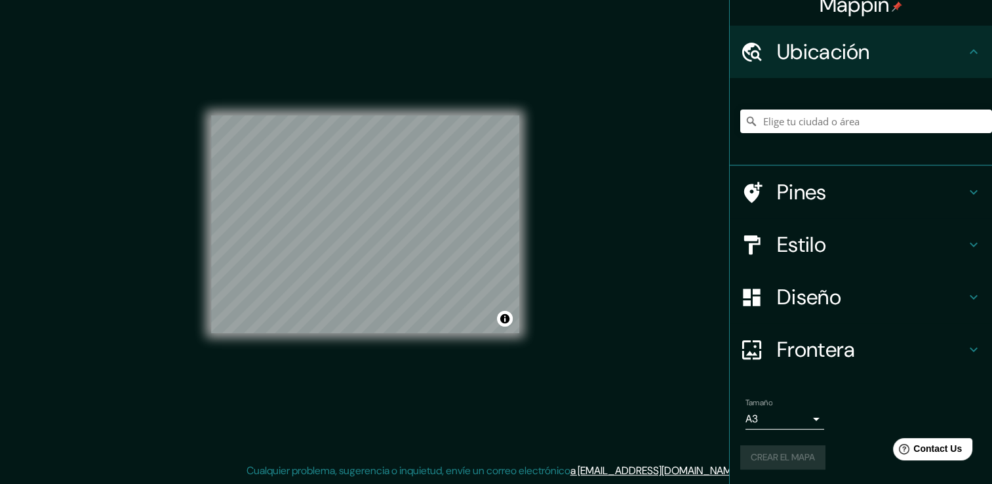
click at [761, 451] on div "Crear el mapa" at bounding box center [860, 457] width 241 height 24
click at [761, 452] on font "Crear el mapa" at bounding box center [783, 457] width 64 height 16
click at [761, 452] on div "Crear el mapa" at bounding box center [860, 457] width 241 height 24
click at [769, 449] on font "Crear el mapa" at bounding box center [783, 457] width 64 height 16
click at [762, 458] on font "Crear el mapa" at bounding box center [783, 457] width 64 height 16
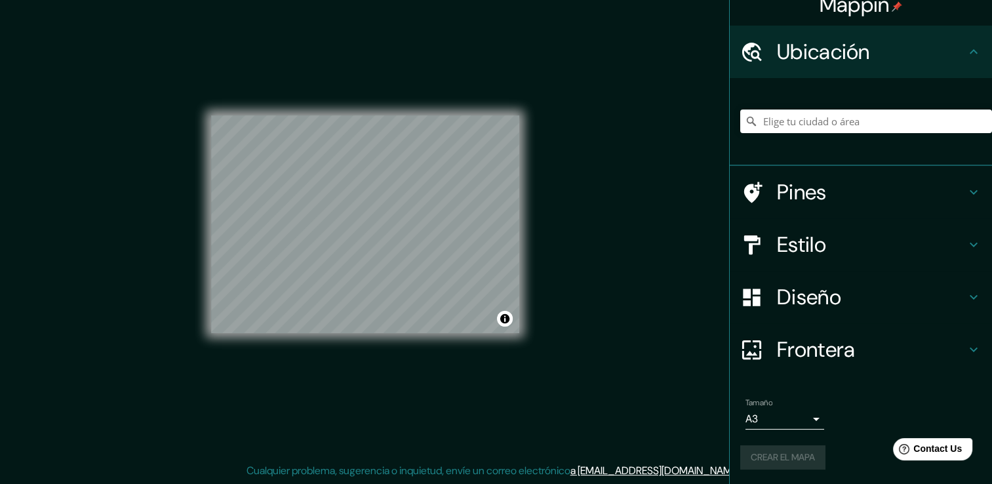
click at [763, 460] on div "Crear el mapa" at bounding box center [860, 457] width 241 height 24
click at [761, 461] on font "Crear el mapa" at bounding box center [783, 457] width 64 height 16
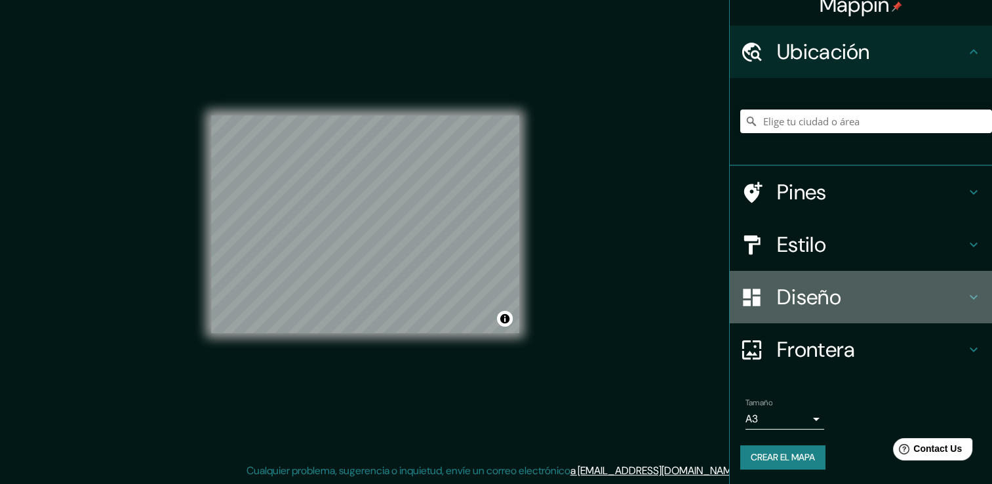
click at [786, 294] on h4 "Diseño" at bounding box center [871, 297] width 189 height 26
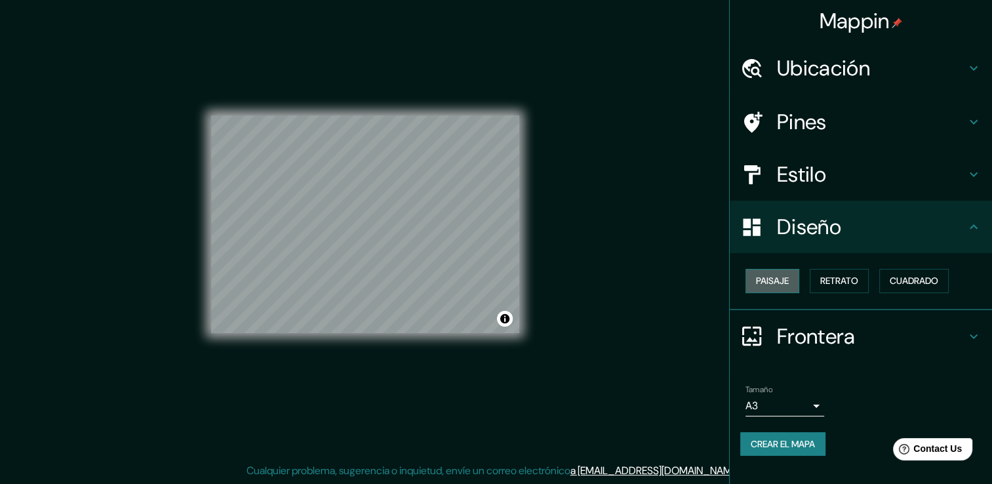
click at [786, 284] on font "Paisaje" at bounding box center [772, 281] width 33 height 16
click at [846, 282] on font "Retrato" at bounding box center [839, 281] width 38 height 16
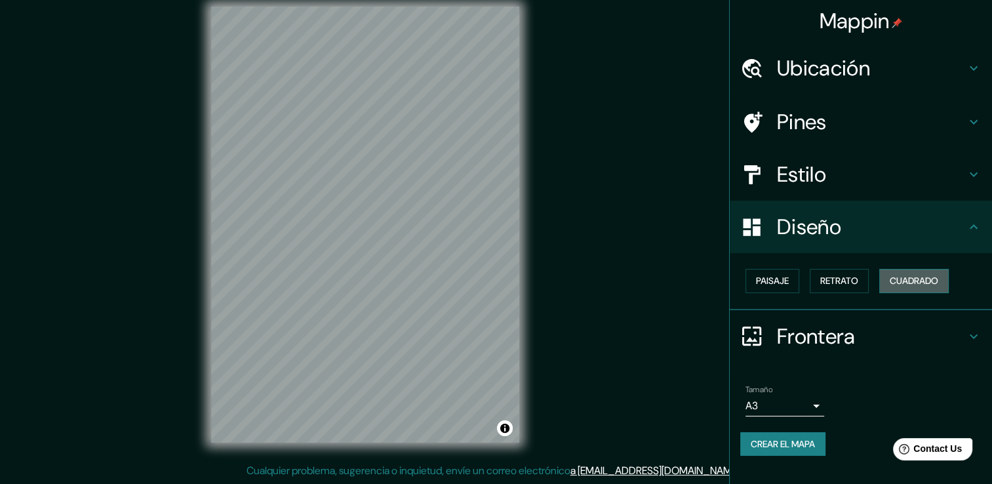
click at [903, 277] on font "Cuadrado" at bounding box center [914, 281] width 49 height 16
